Goal: Information Seeking & Learning: Learn about a topic

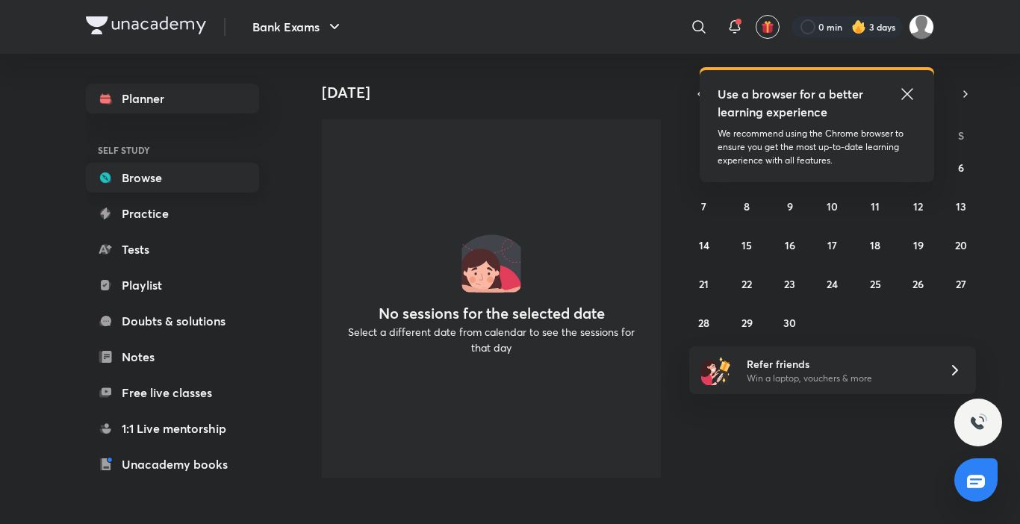
click at [147, 175] on link "Browse" at bounding box center [172, 178] width 173 height 30
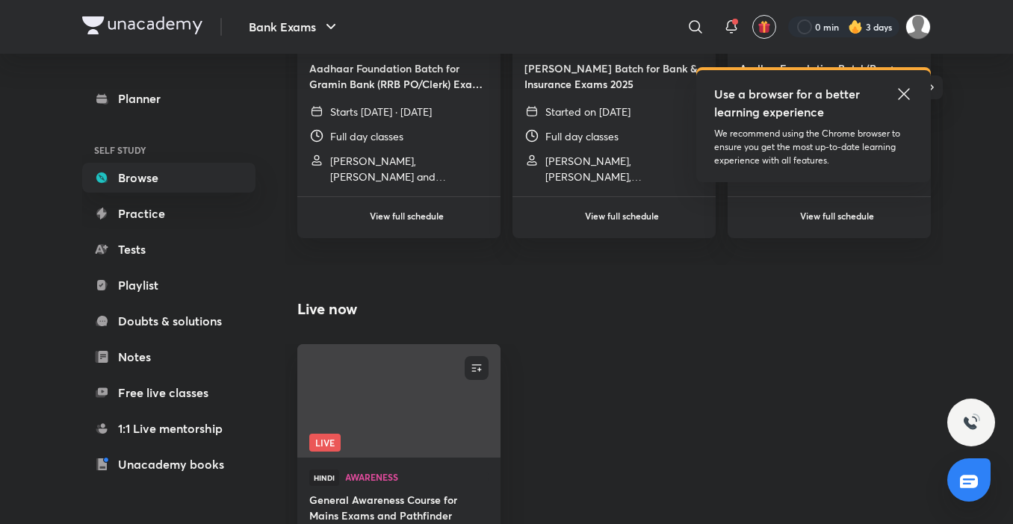
scroll to position [772, 0]
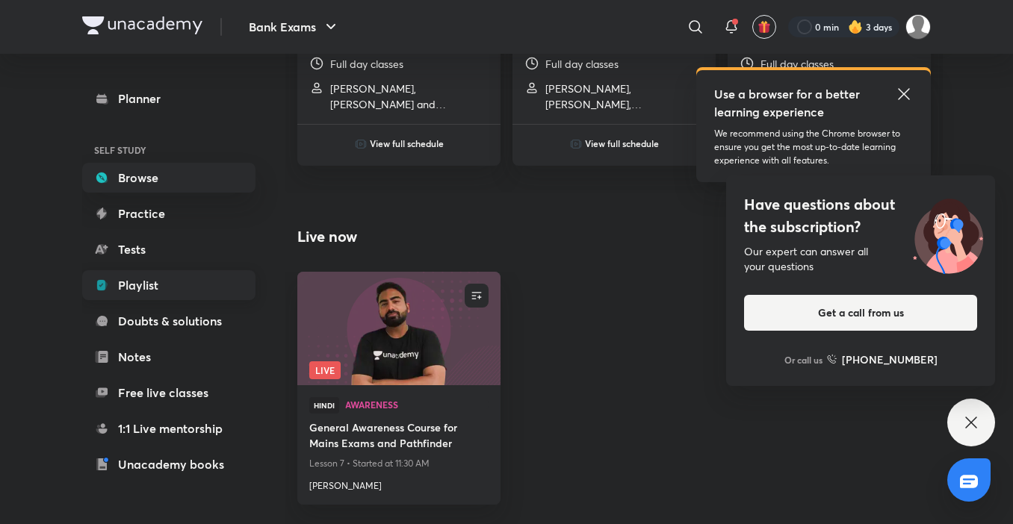
click at [187, 280] on link "Playlist" at bounding box center [168, 285] width 173 height 30
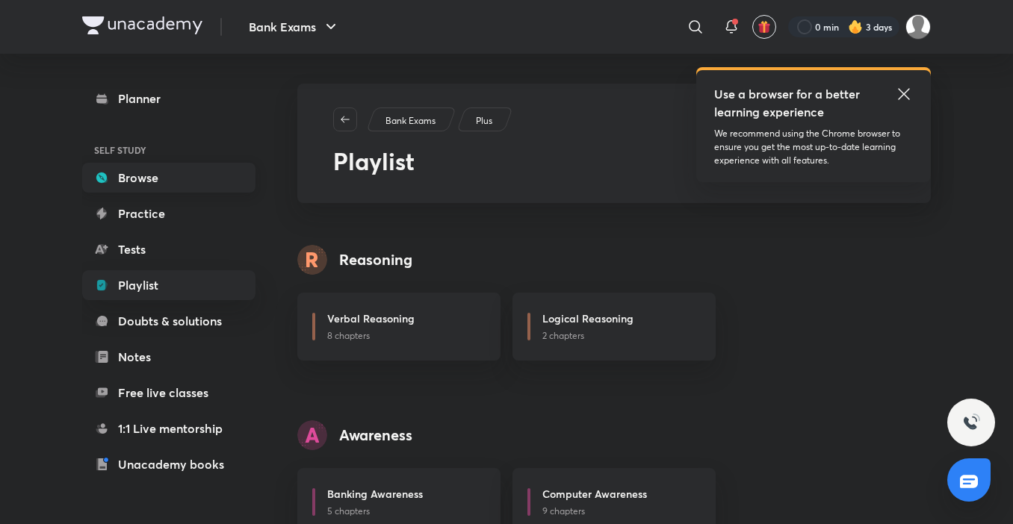
click at [217, 167] on link "Browse" at bounding box center [168, 178] width 173 height 30
